Goal: Information Seeking & Learning: Check status

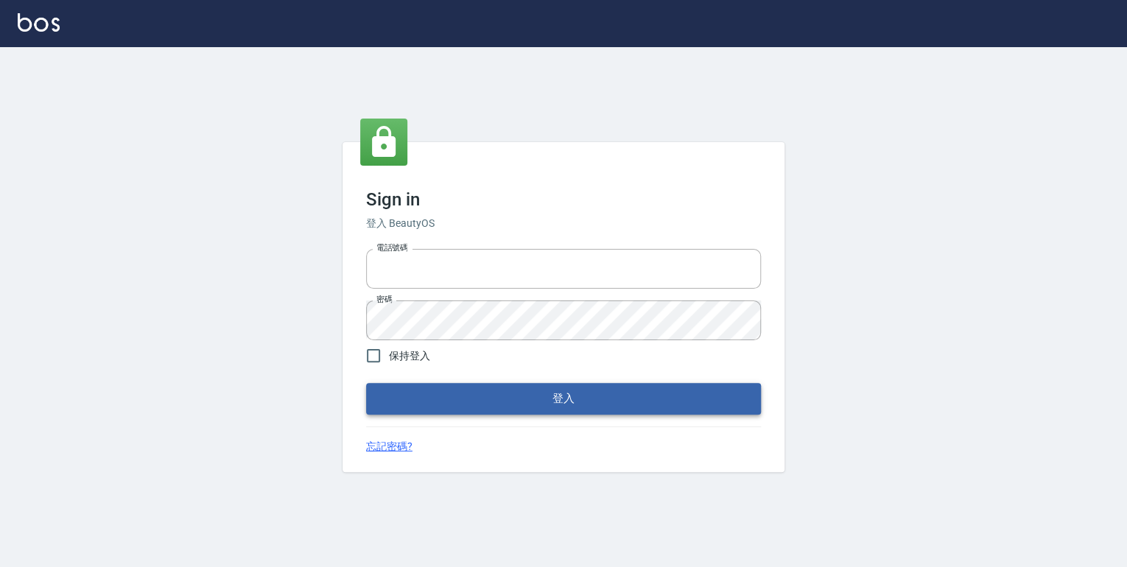
type input "0952331713"
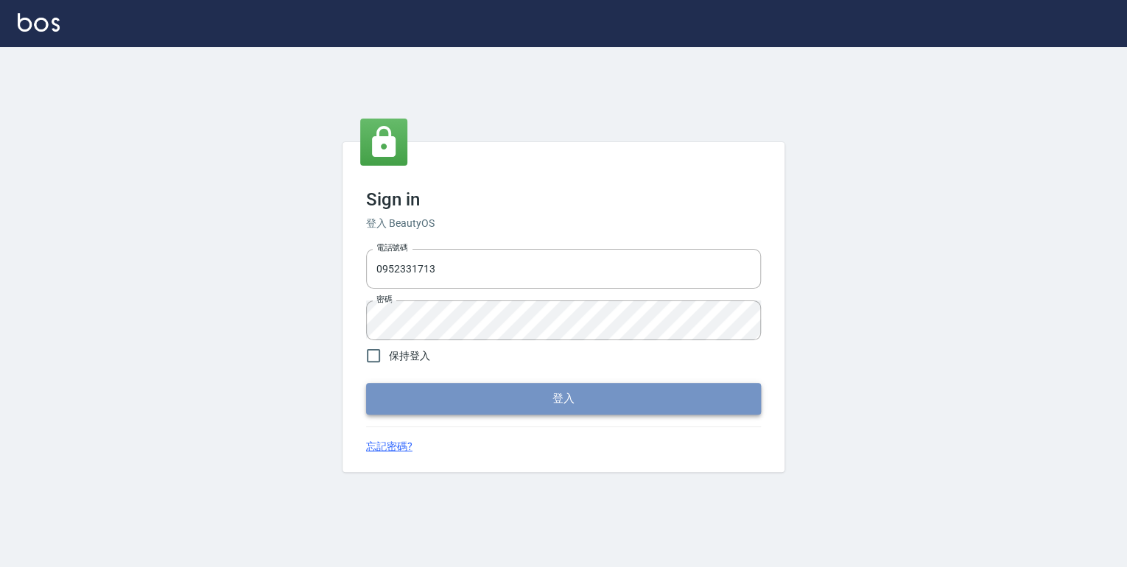
click at [530, 389] on button "登入" at bounding box center [563, 398] width 395 height 31
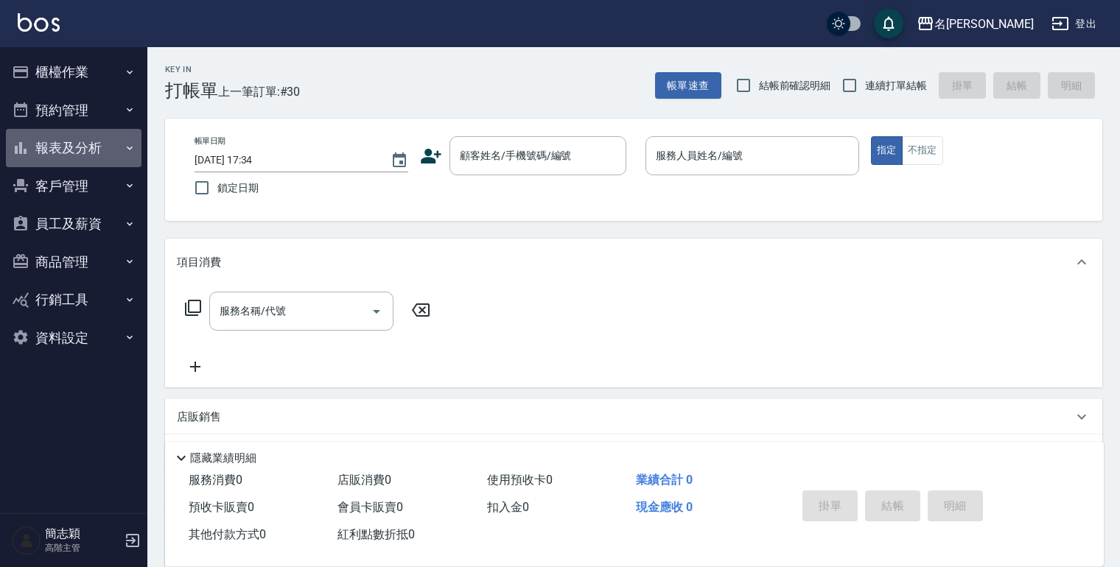
click at [131, 147] on icon "button" at bounding box center [130, 148] width 6 height 4
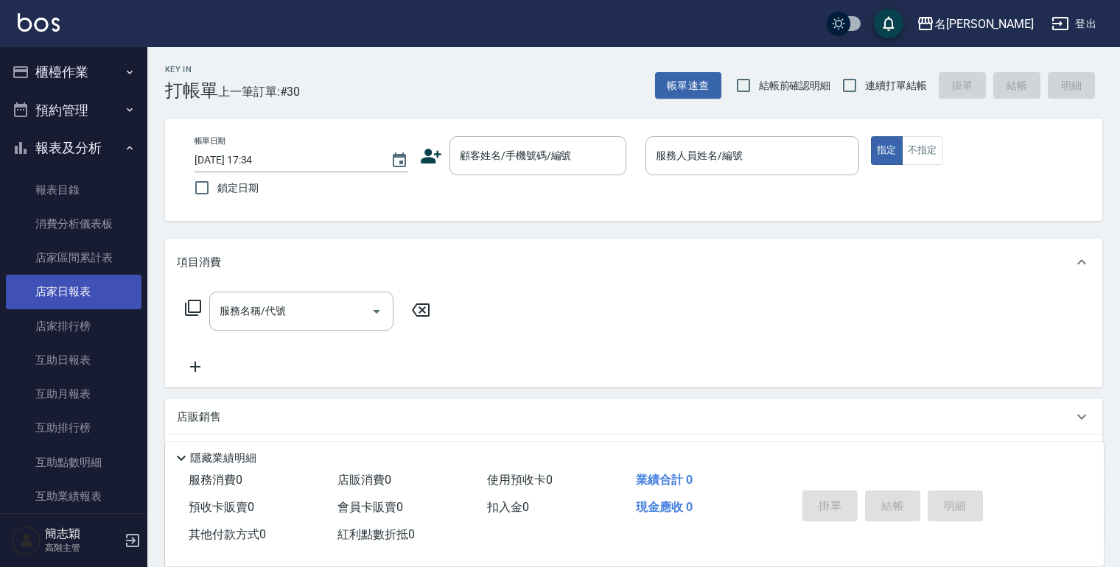
click at [78, 287] on link "店家日報表" at bounding box center [74, 292] width 136 height 34
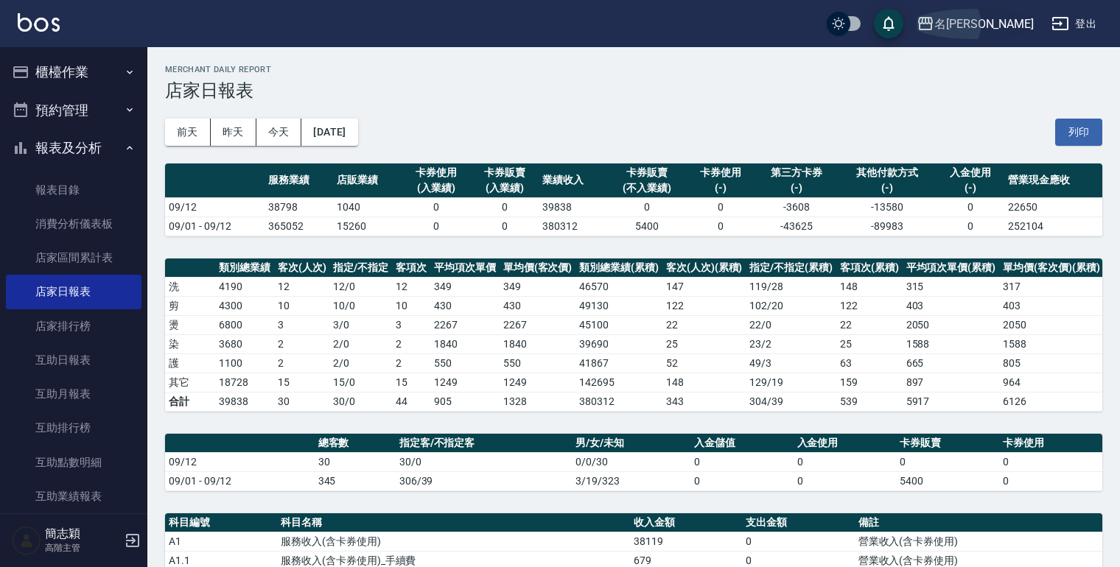
click at [934, 24] on icon "button" at bounding box center [925, 24] width 18 height 18
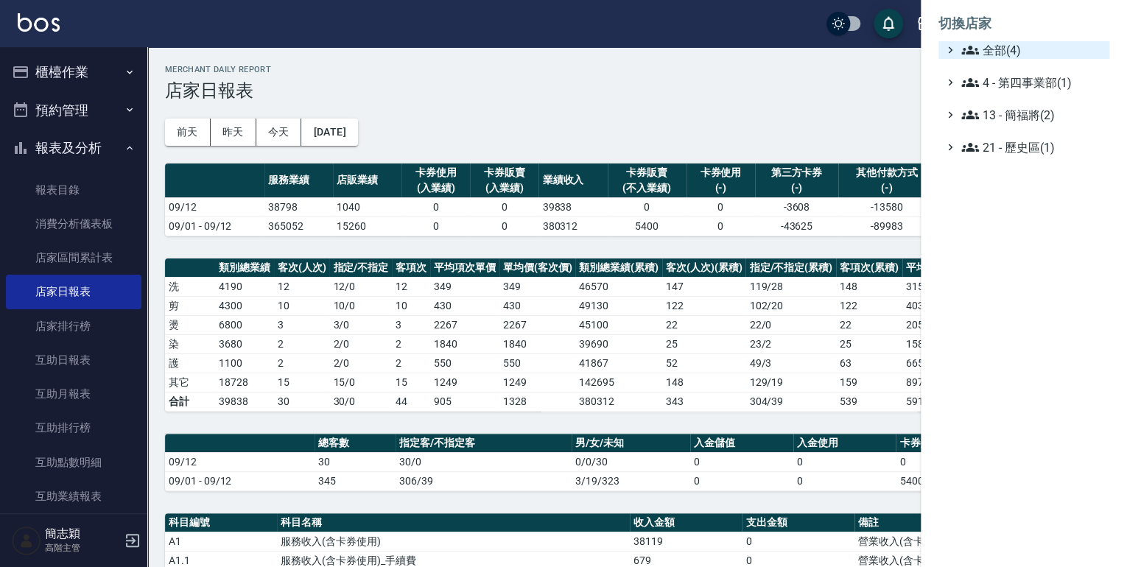
click at [965, 44] on icon at bounding box center [970, 50] width 18 height 18
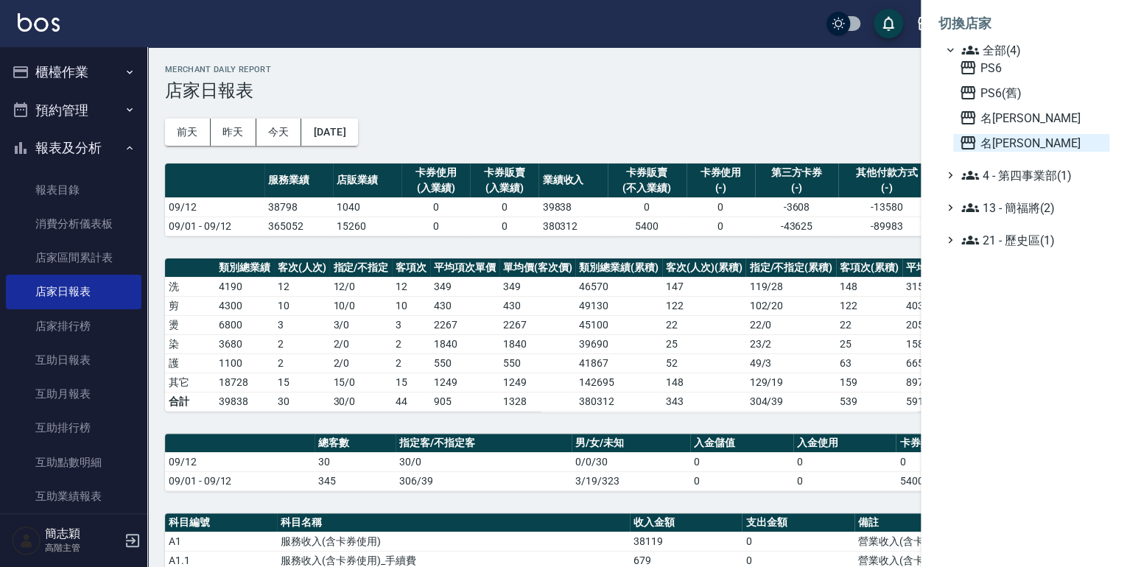
click at [967, 142] on icon at bounding box center [968, 142] width 15 height 13
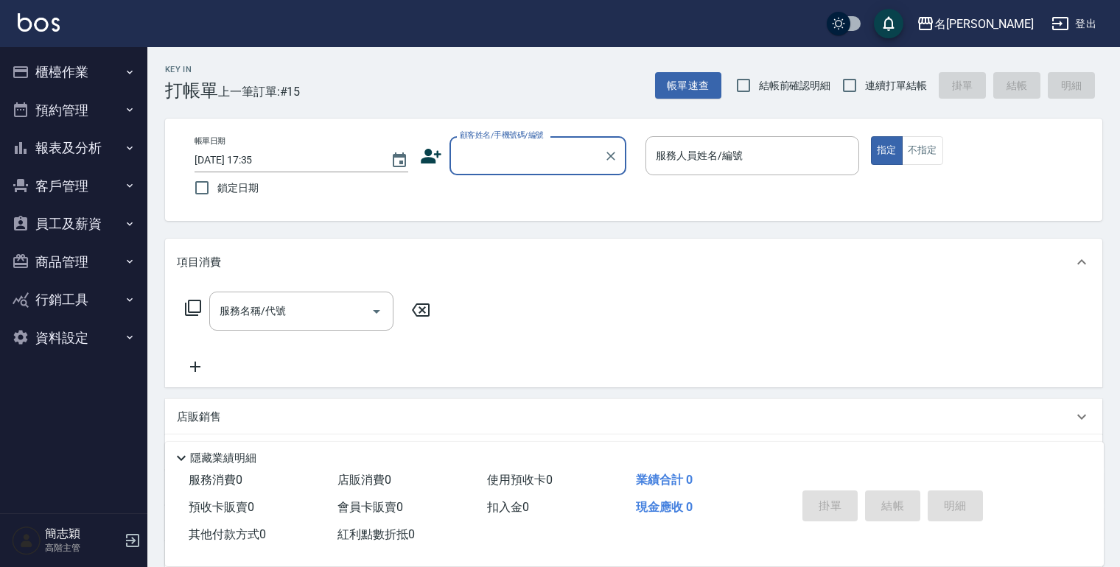
click at [128, 147] on icon "button" at bounding box center [130, 148] width 12 height 12
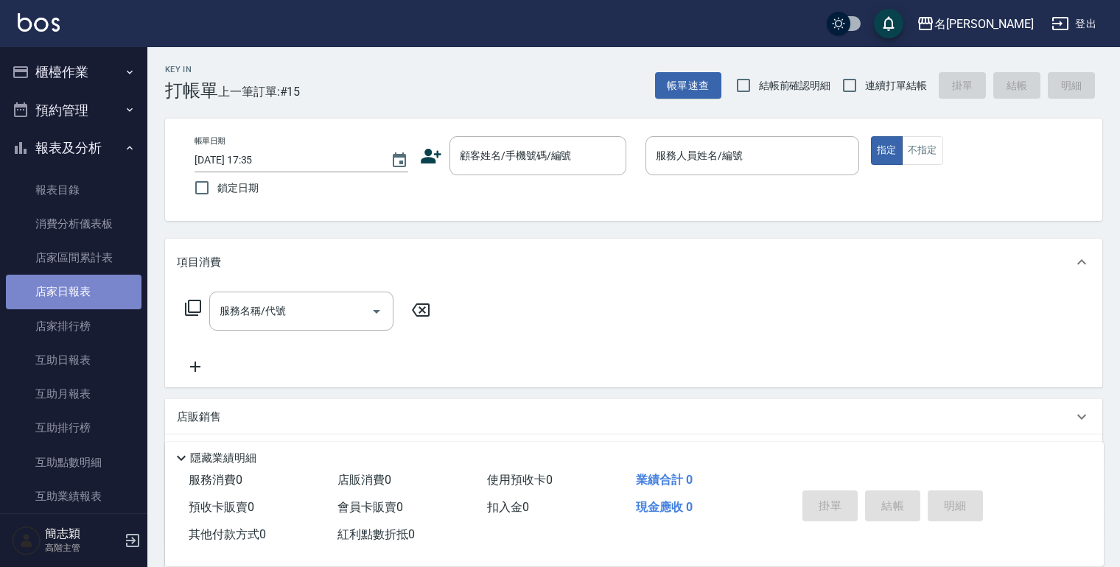
click at [76, 293] on link "店家日報表" at bounding box center [74, 292] width 136 height 34
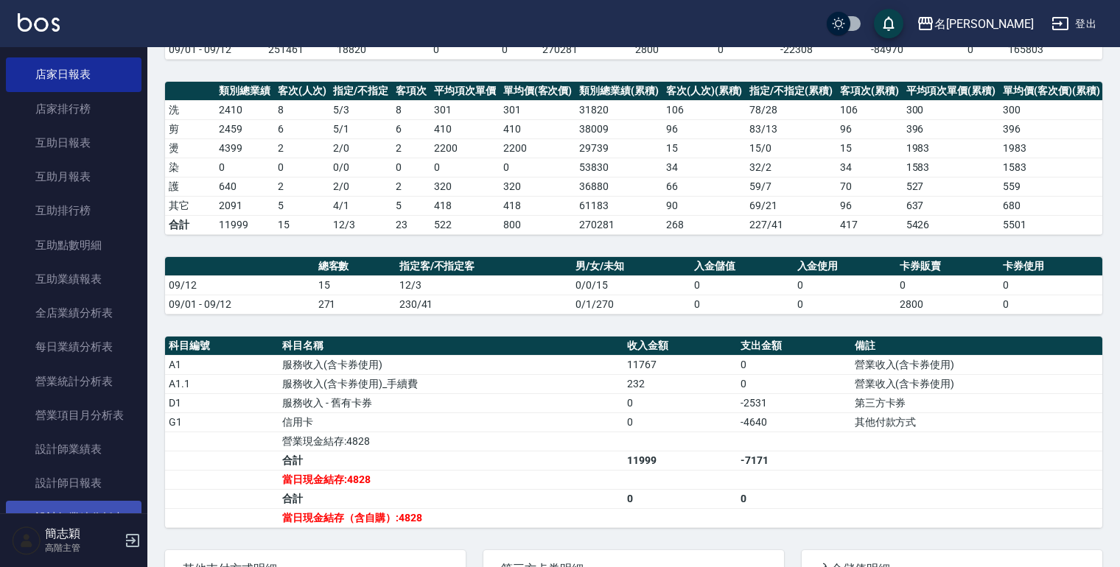
scroll to position [236, 0]
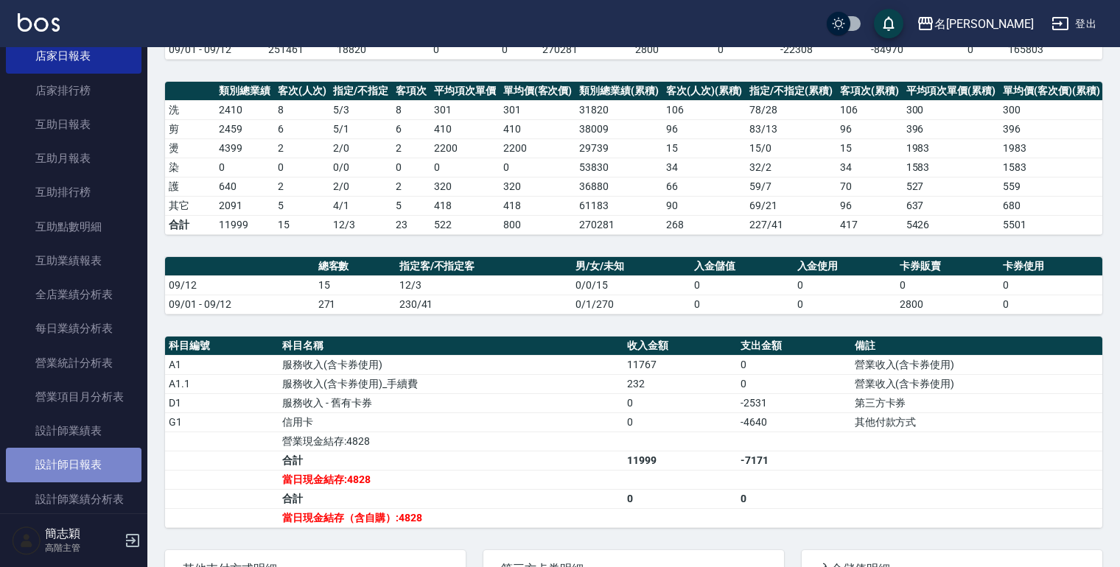
click at [77, 468] on link "設計師日報表" at bounding box center [74, 465] width 136 height 34
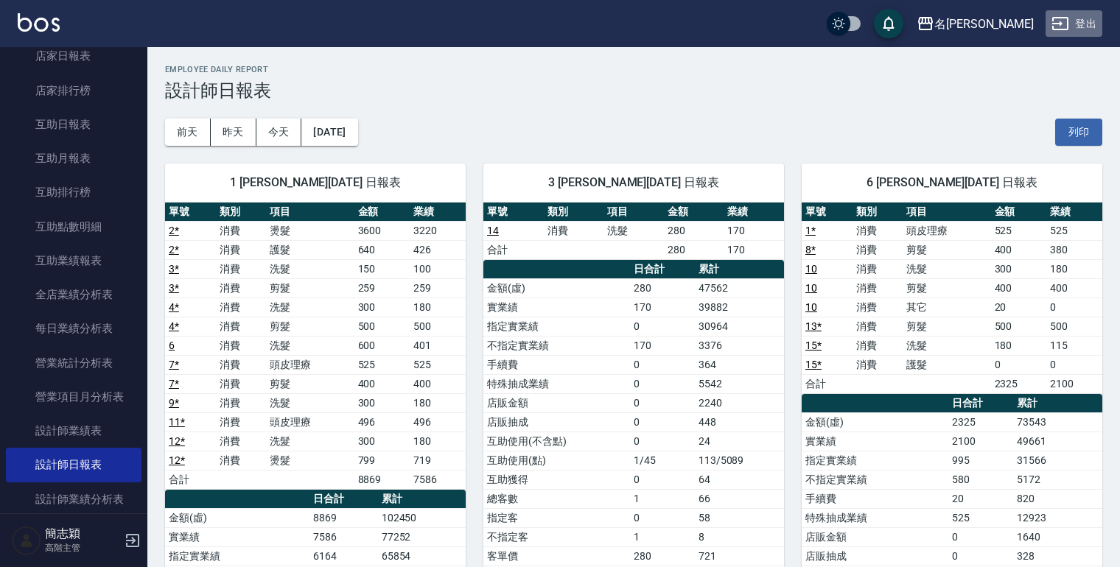
click at [1081, 20] on button "登出" at bounding box center [1073, 23] width 57 height 27
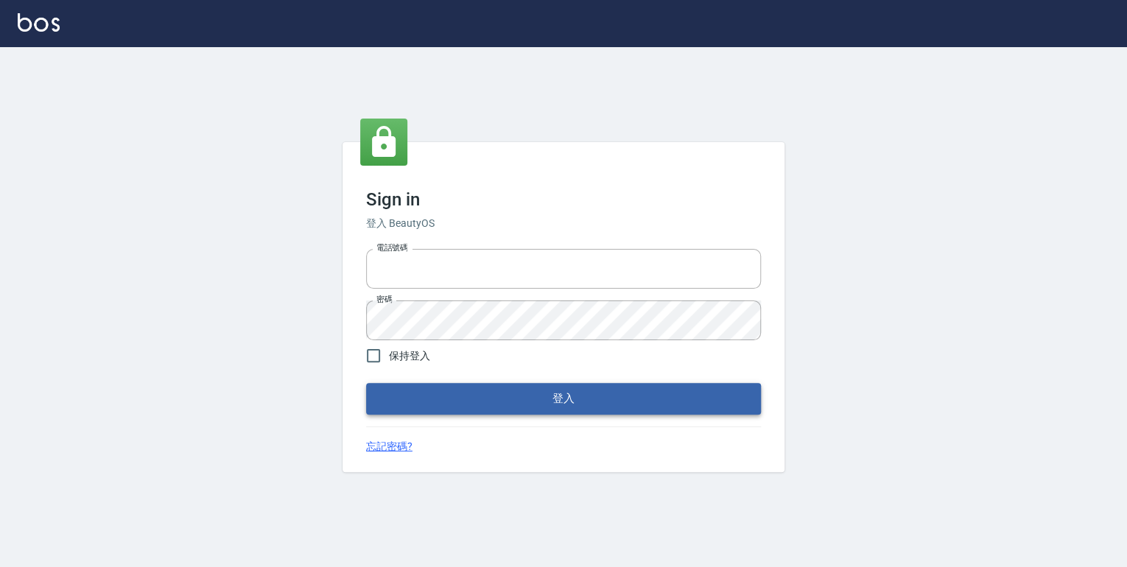
type input "0952331713"
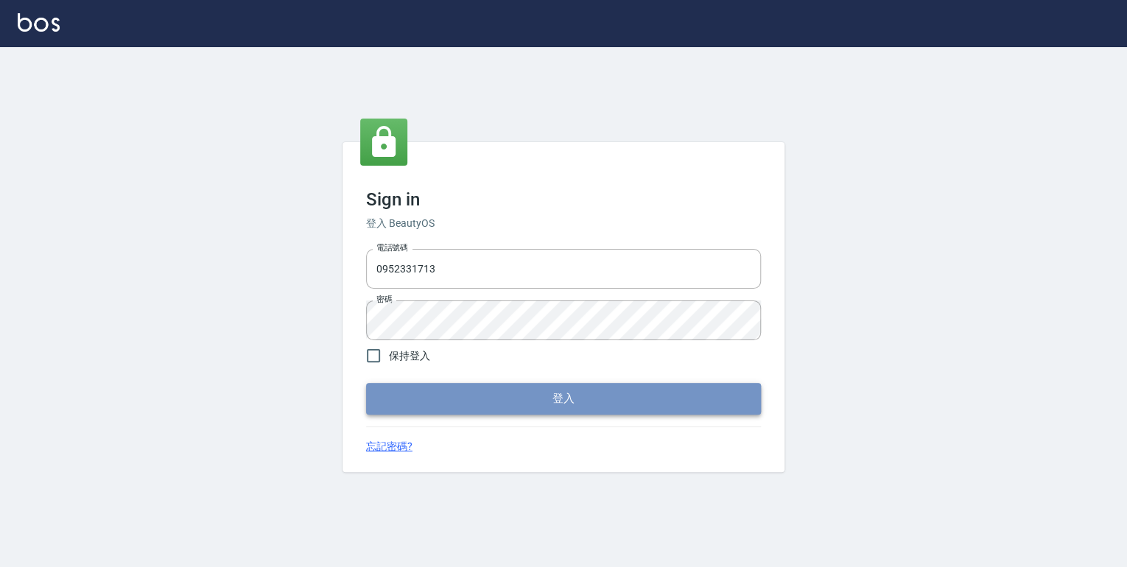
click at [519, 399] on button "登入" at bounding box center [563, 398] width 395 height 31
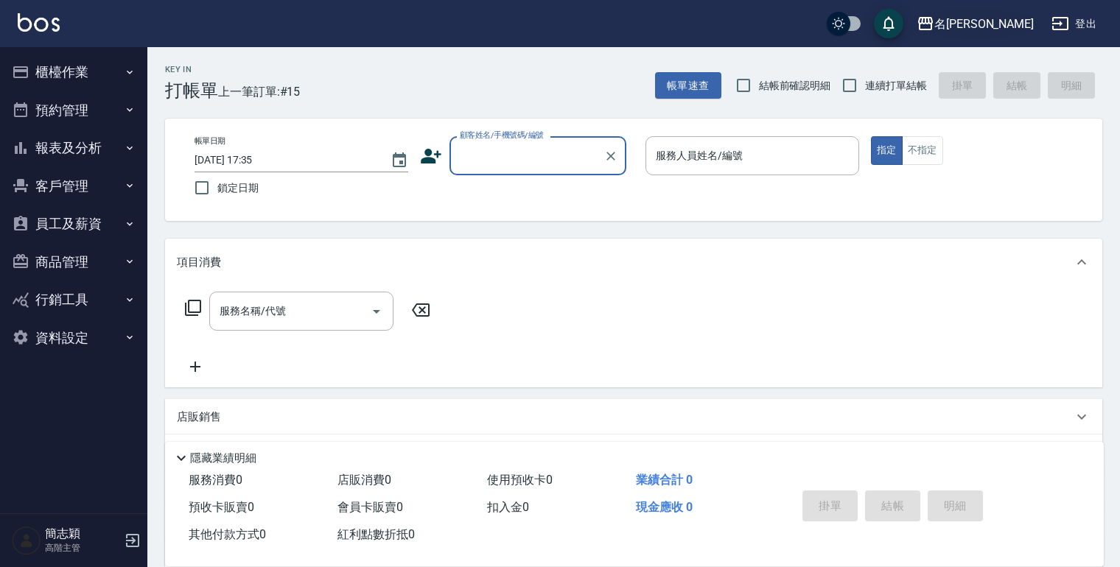
click at [934, 21] on icon "button" at bounding box center [925, 24] width 18 height 18
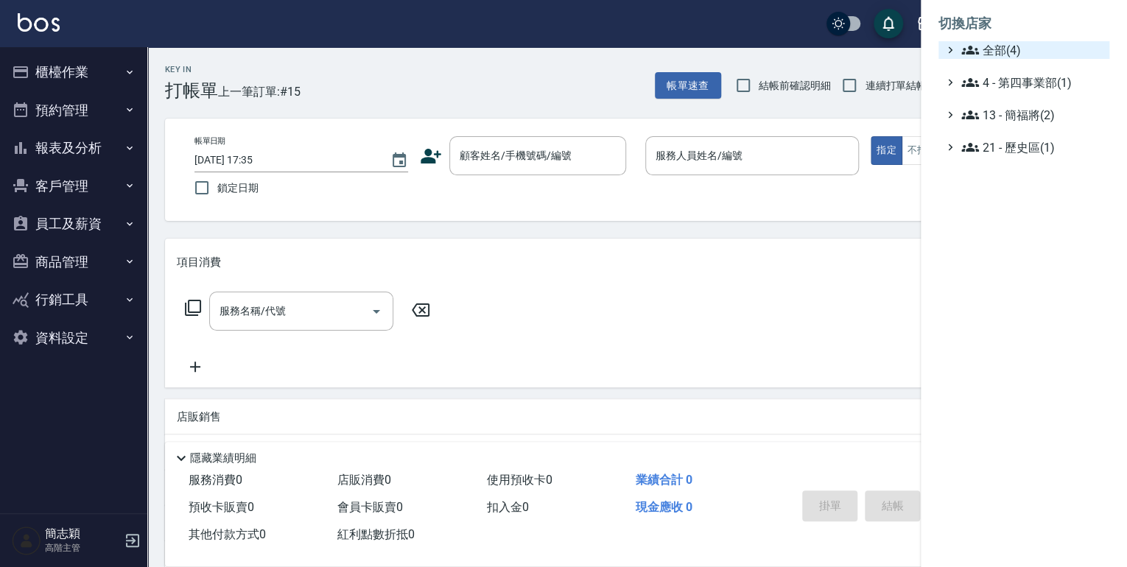
click at [967, 41] on icon at bounding box center [970, 50] width 18 height 18
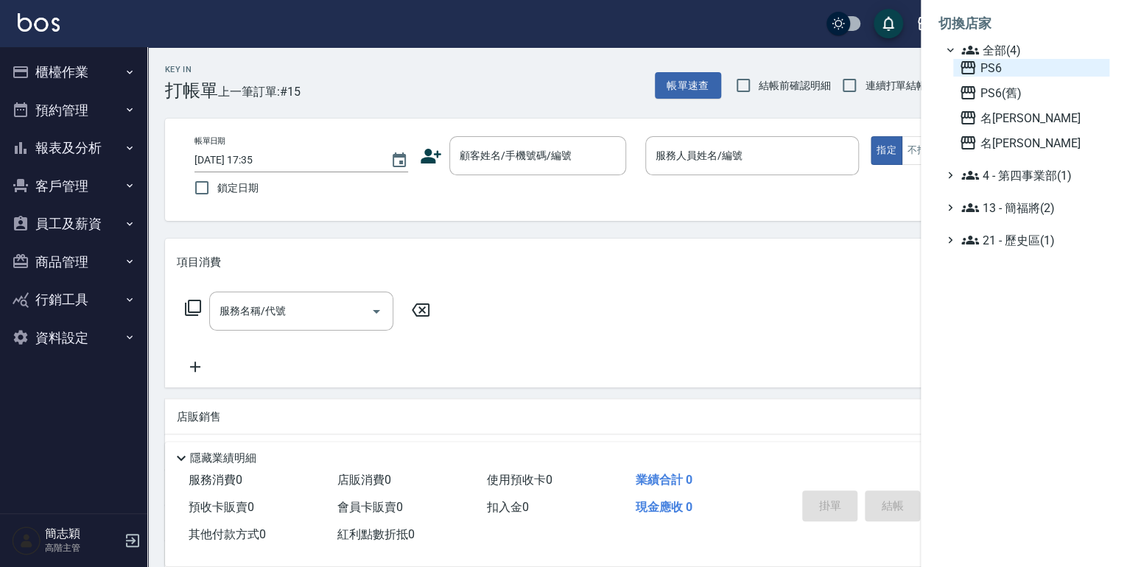
click at [966, 62] on icon at bounding box center [968, 67] width 15 height 13
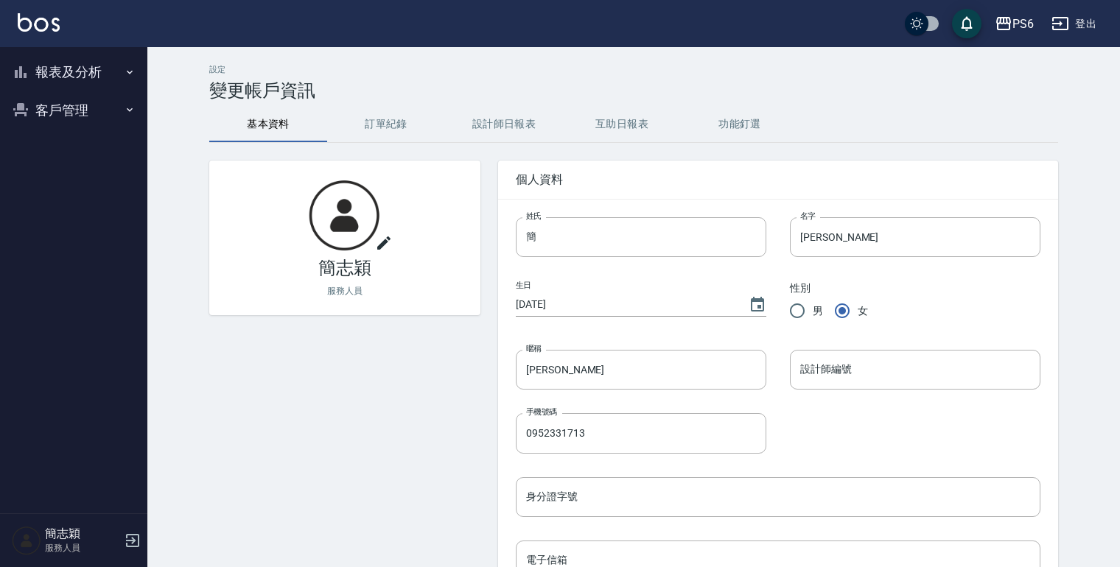
click at [129, 71] on icon "button" at bounding box center [130, 72] width 12 height 12
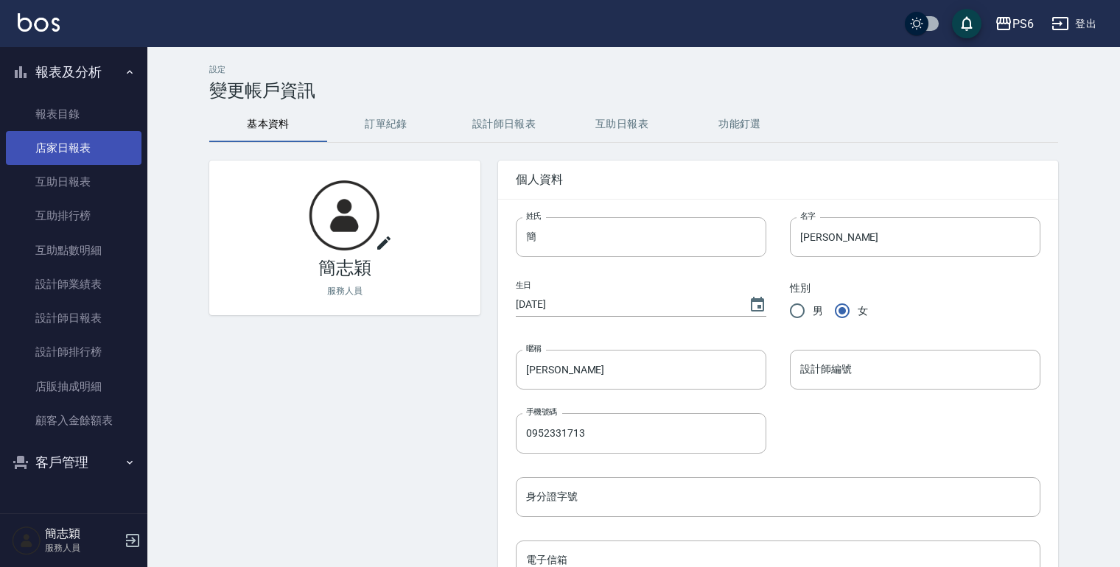
click at [82, 148] on link "店家日報表" at bounding box center [74, 148] width 136 height 34
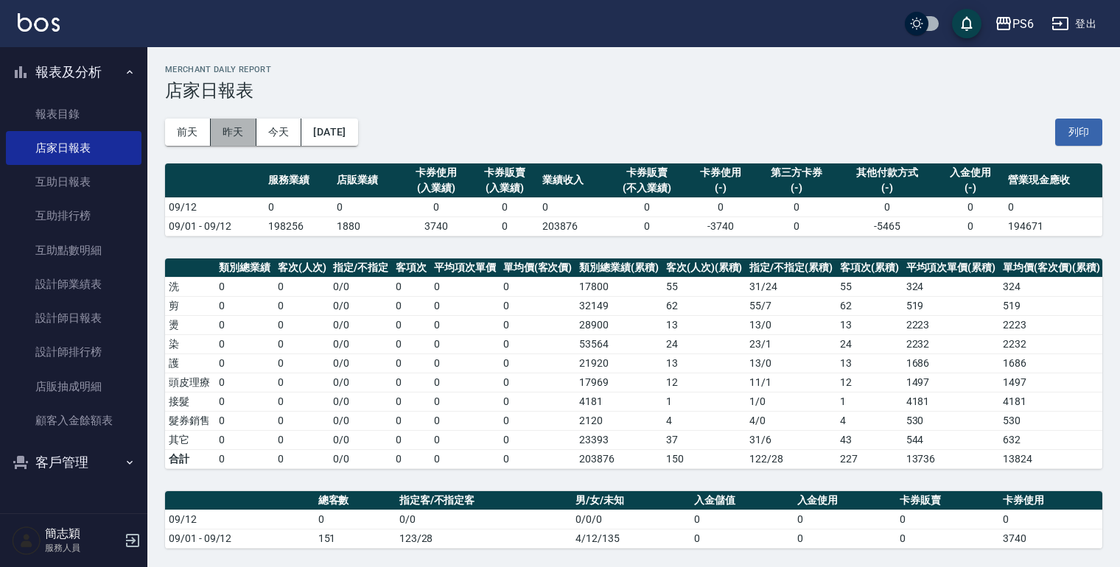
click at [236, 133] on button "昨天" at bounding box center [234, 132] width 46 height 27
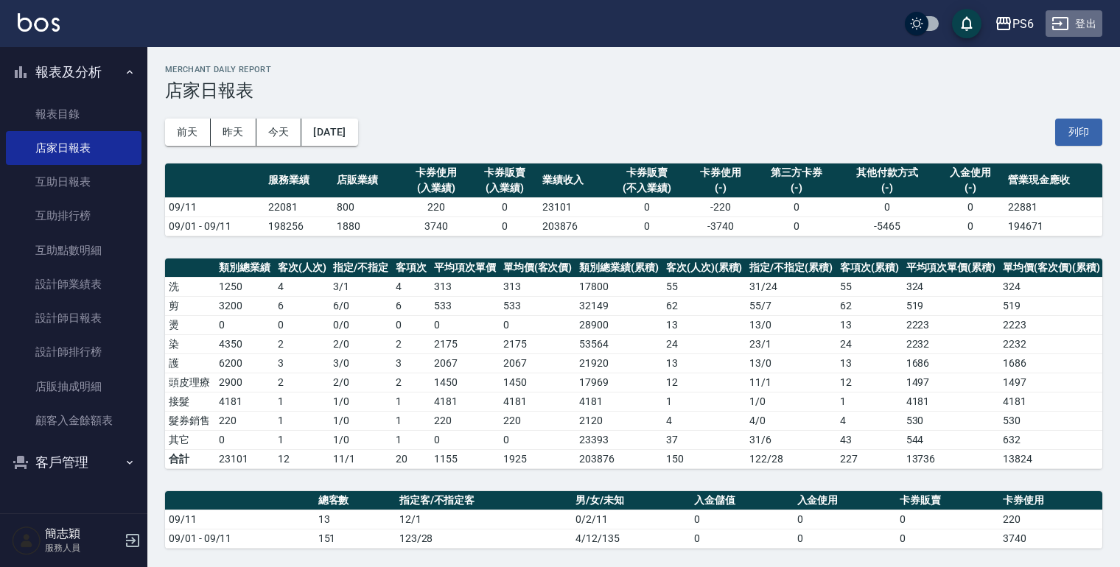
click at [1086, 22] on button "登出" at bounding box center [1073, 23] width 57 height 27
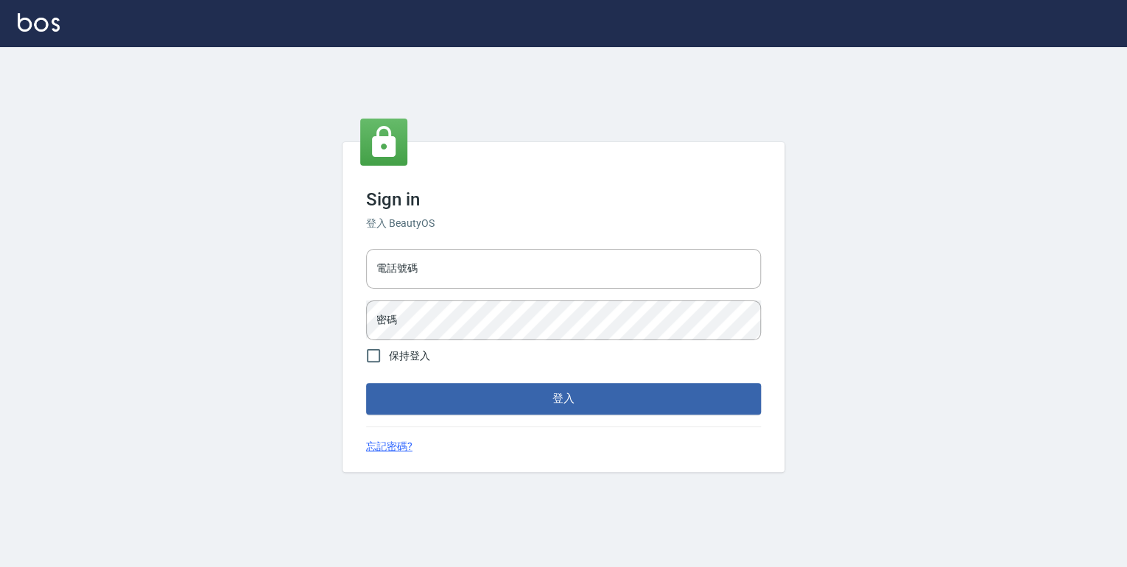
type input "0952331713"
